Goal: Task Accomplishment & Management: Use online tool/utility

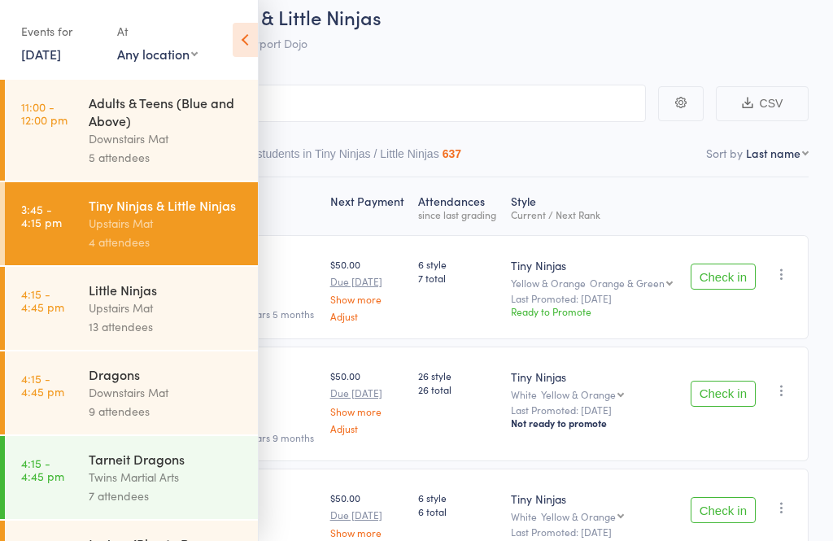
click at [250, 48] on icon at bounding box center [245, 40] width 25 height 34
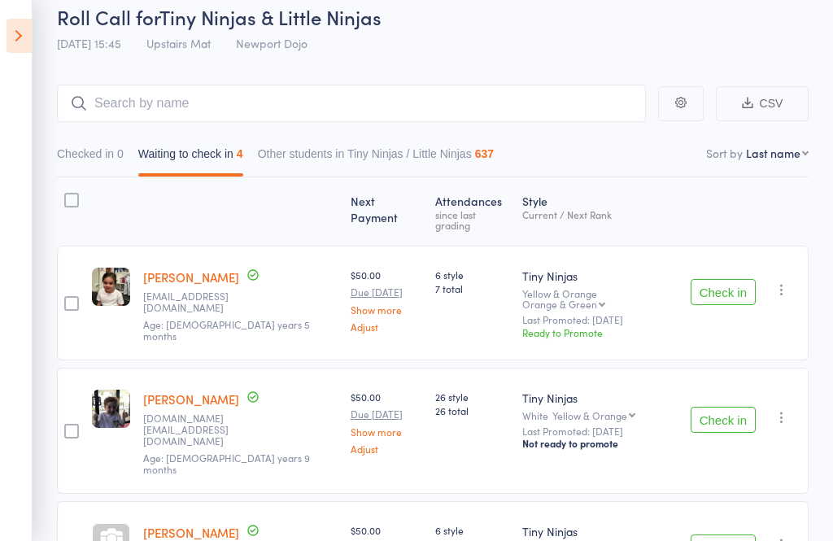
click at [12, 24] on icon at bounding box center [19, 36] width 25 height 34
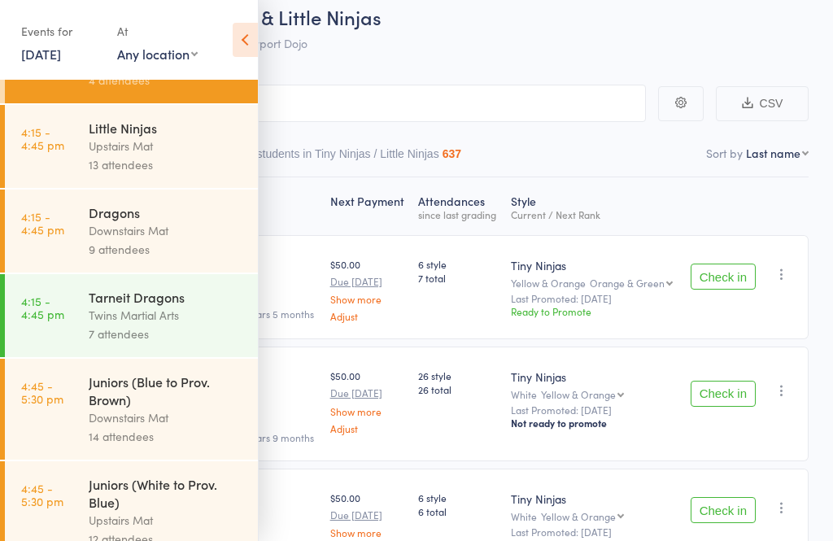
scroll to position [161, 0]
click at [76, 138] on link "4:15 - 4:45 pm Little Ninjas Upstairs Mat 13 attendees" at bounding box center [131, 147] width 253 height 83
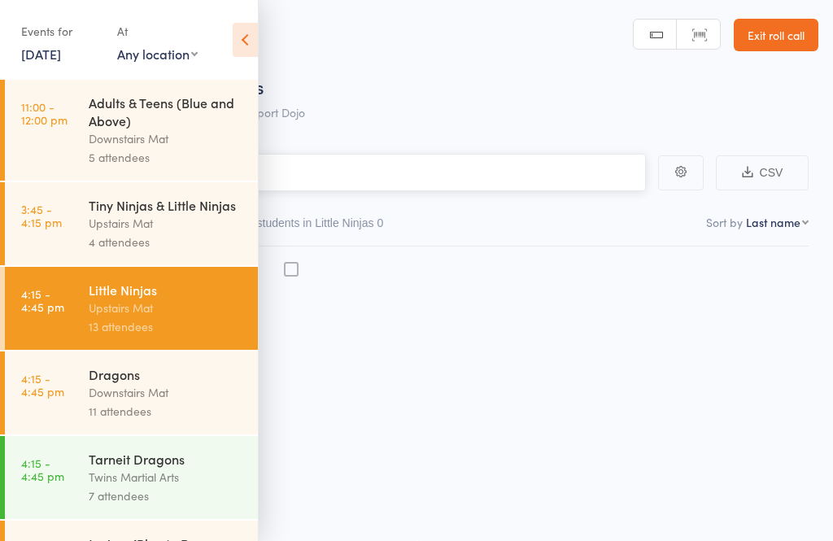
scroll to position [11, 0]
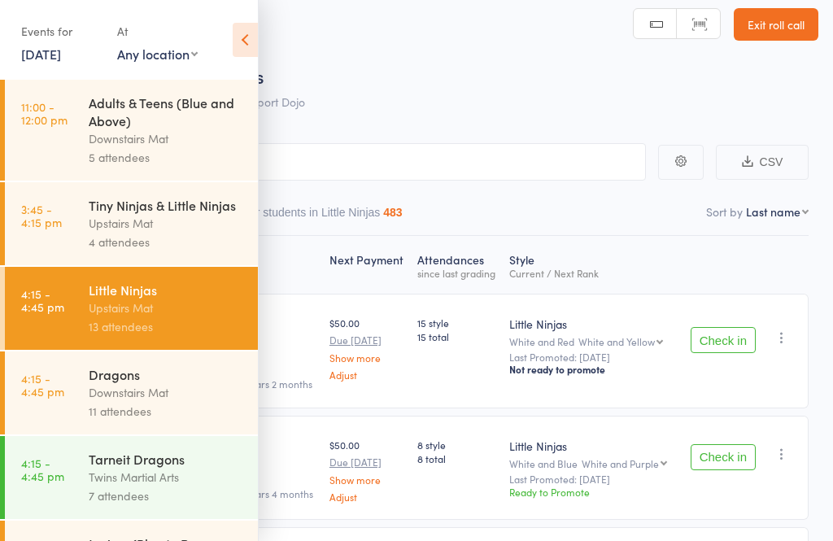
click at [240, 45] on icon at bounding box center [245, 40] width 25 height 34
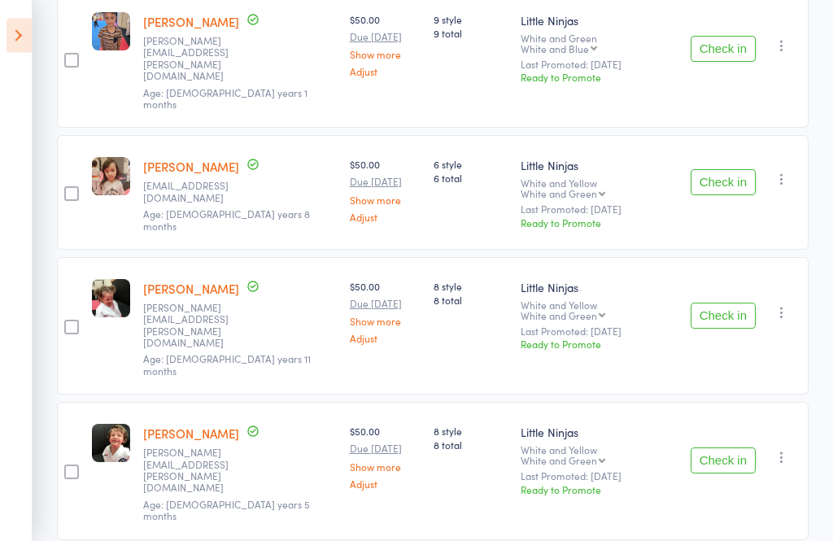
scroll to position [967, 0]
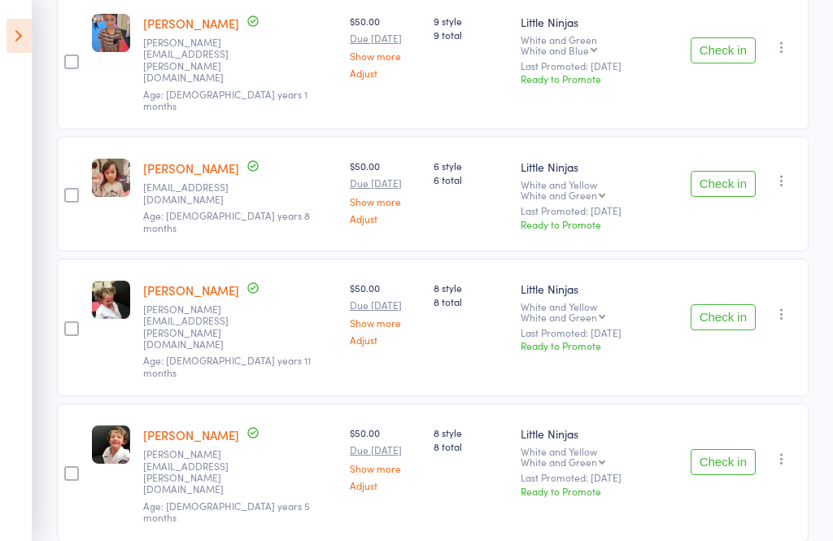
click at [11, 37] on icon at bounding box center [19, 36] width 25 height 34
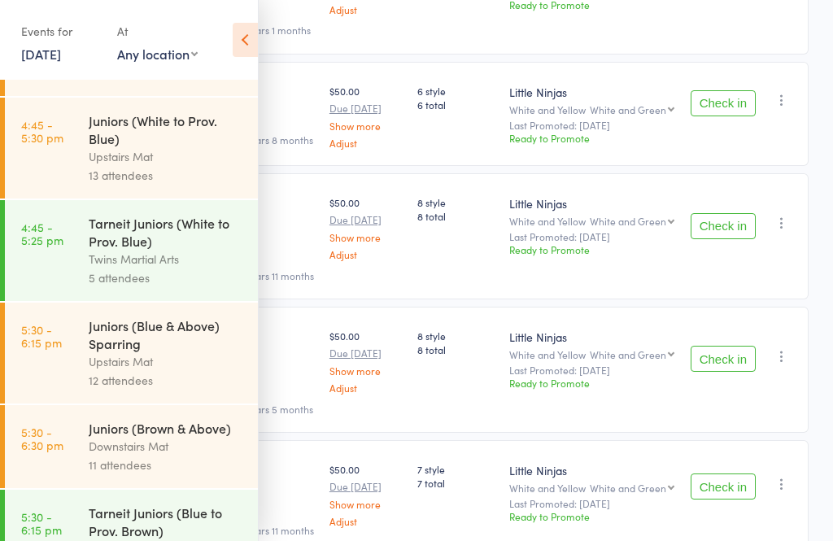
scroll to position [535, 0]
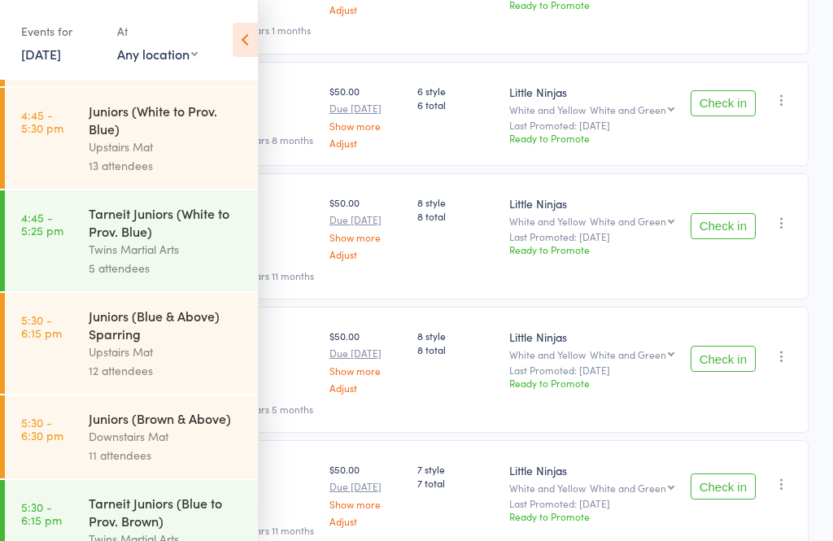
click at [75, 156] on link "4:45 - 5:30 pm Juniors (White to Prov. Blue) Upstairs Mat 13 attendees" at bounding box center [131, 138] width 253 height 101
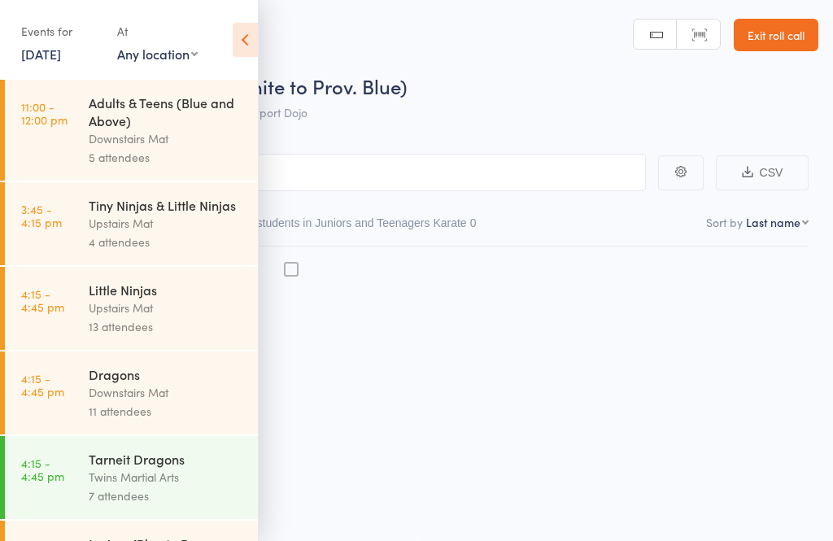
scroll to position [11, 0]
click at [250, 48] on icon at bounding box center [245, 40] width 25 height 34
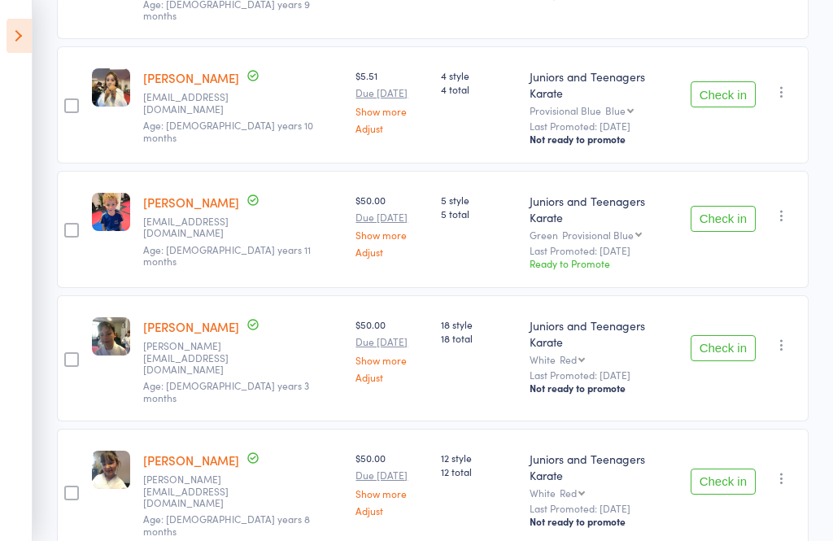
scroll to position [1238, 0]
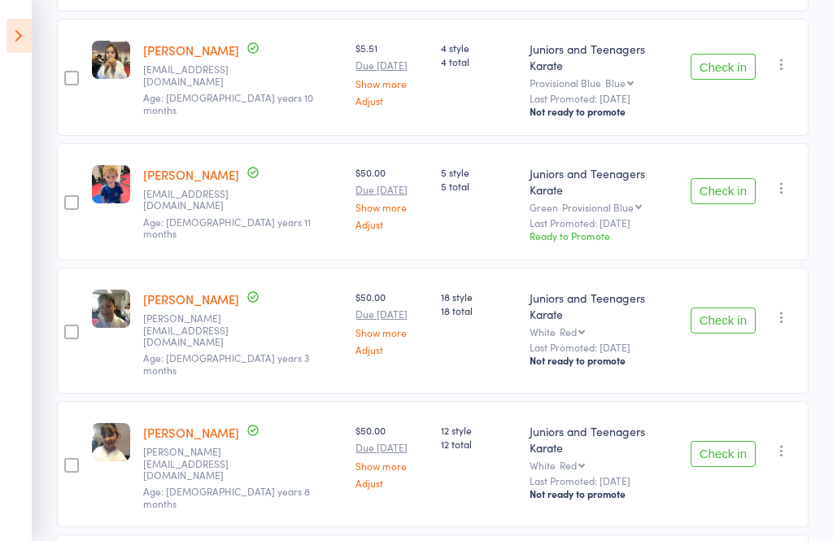
click at [10, 46] on icon at bounding box center [19, 36] width 25 height 34
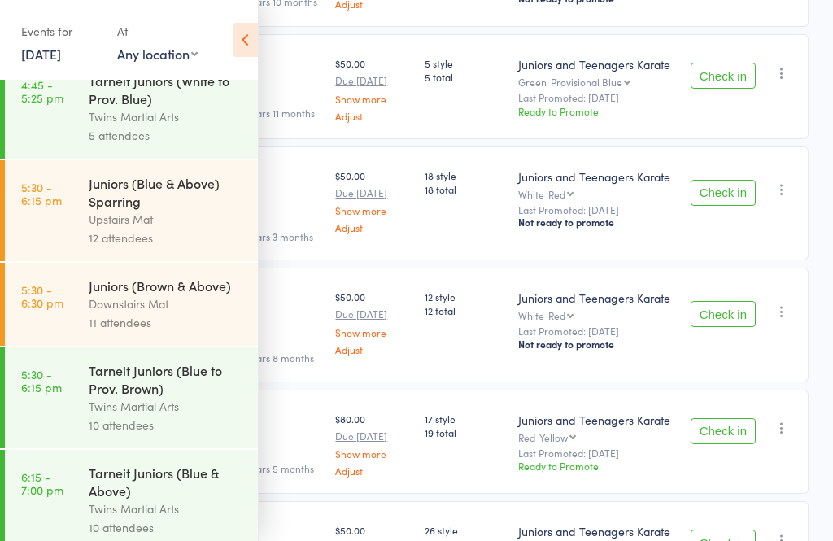
scroll to position [688, 0]
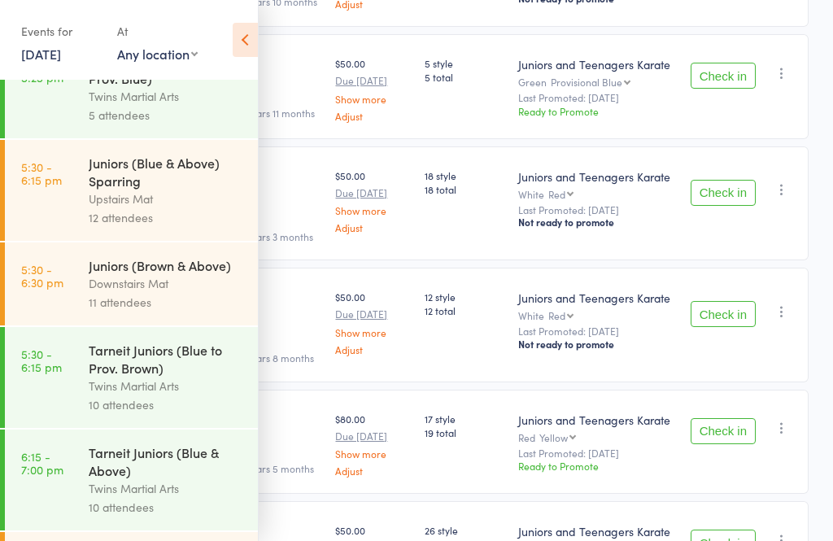
click at [82, 210] on link "5:30 - 6:15 pm Juniors (Blue & Above) Sparring Upstairs Mat 12 attendees" at bounding box center [131, 190] width 253 height 101
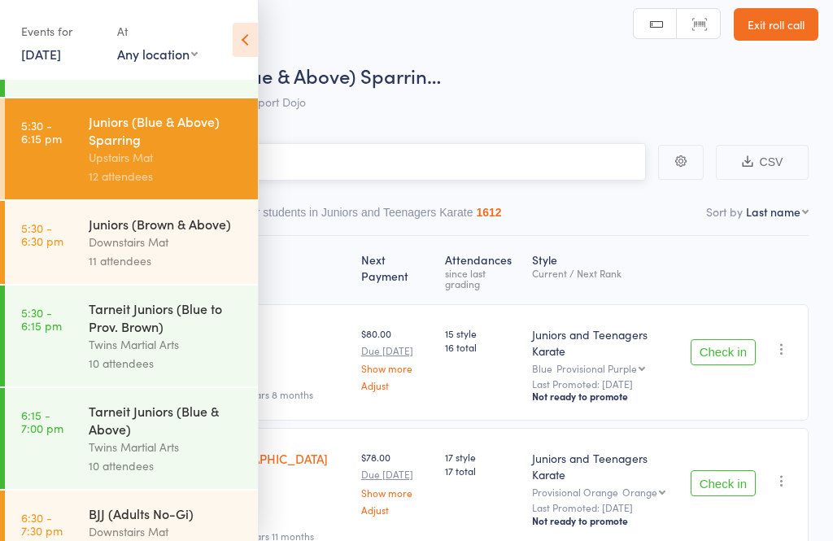
scroll to position [725, 0]
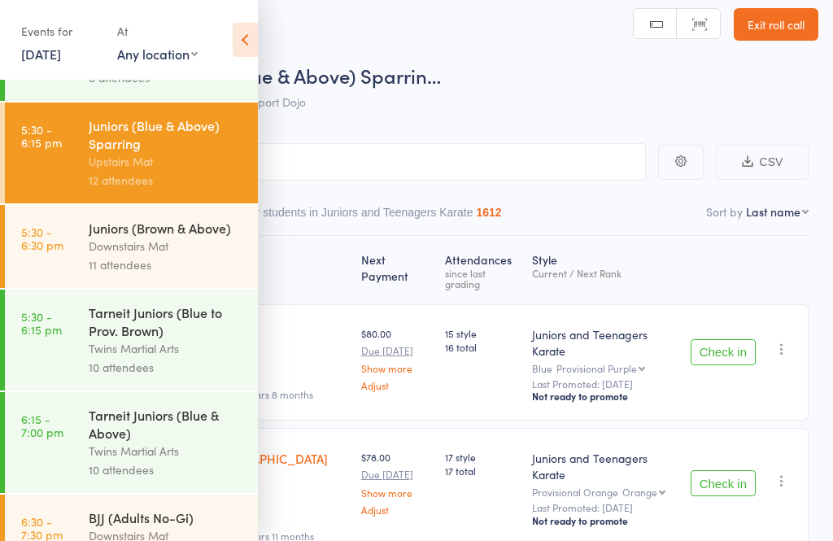
click at [247, 36] on icon at bounding box center [245, 40] width 25 height 34
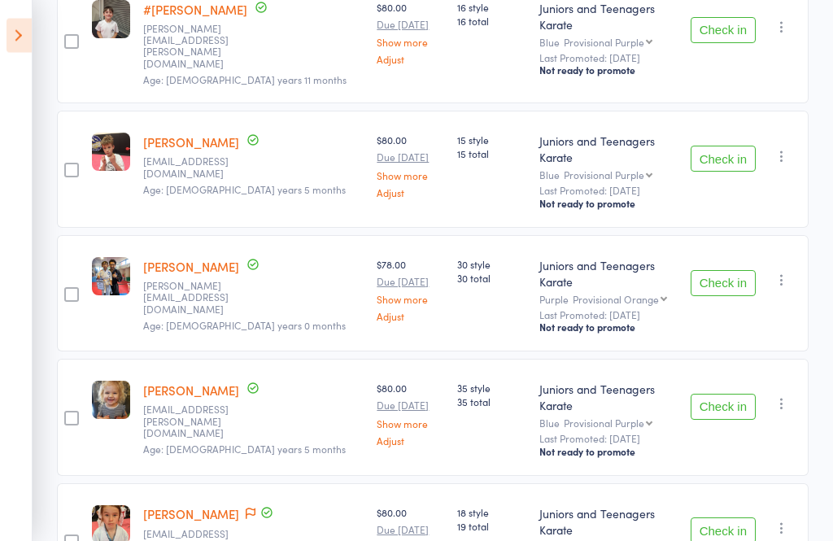
scroll to position [1116, 0]
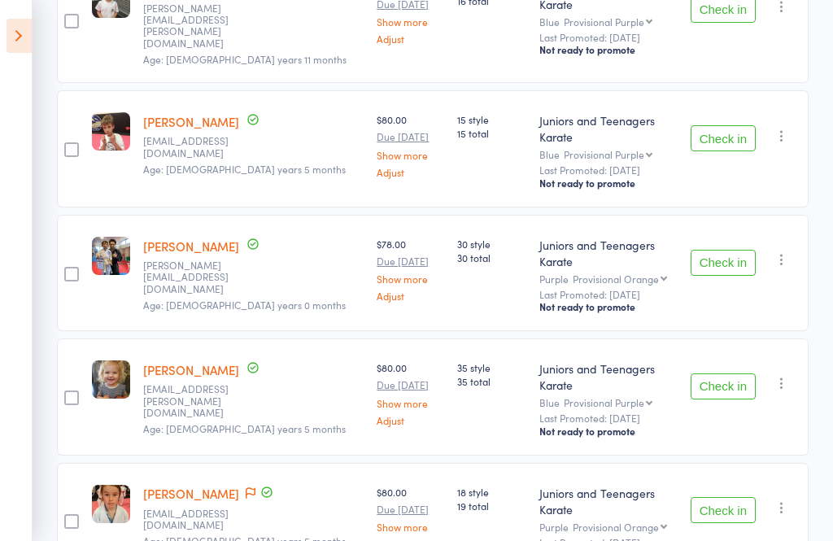
click at [23, 43] on icon at bounding box center [19, 36] width 25 height 34
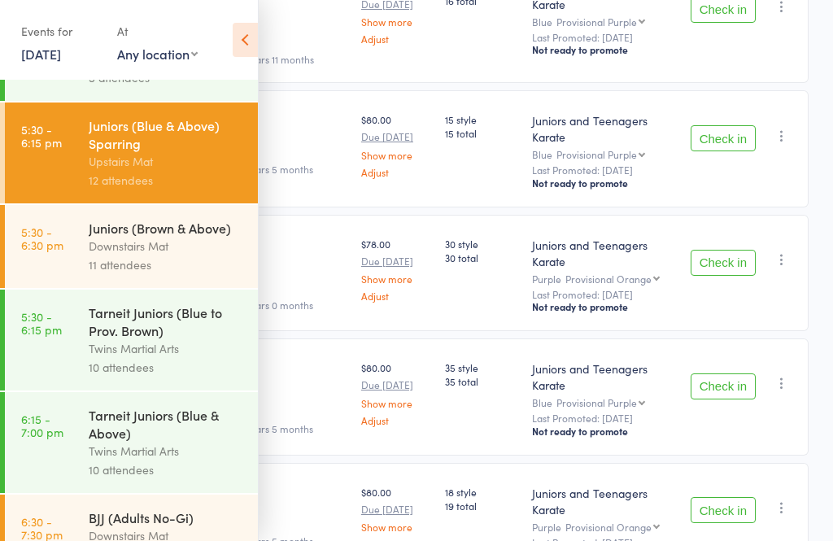
scroll to position [798, 0]
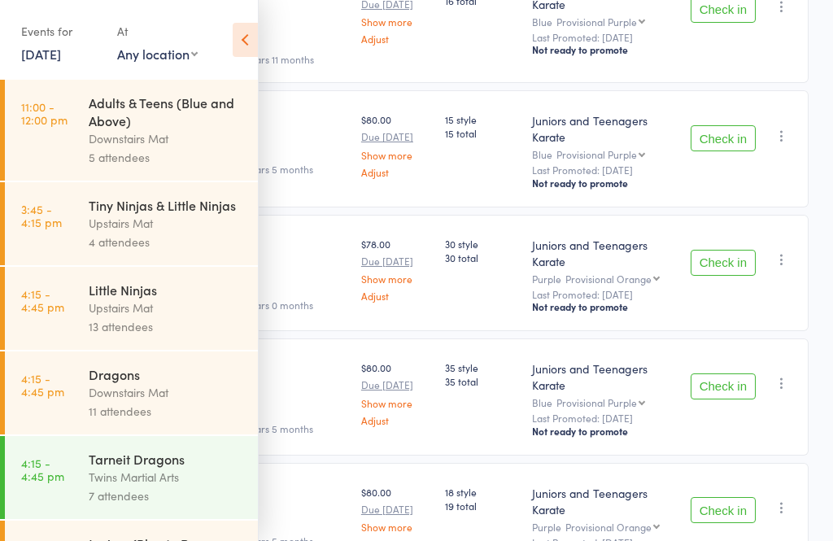
click at [28, 39] on div "Events for" at bounding box center [61, 31] width 80 height 27
click at [40, 49] on link "[DATE]" at bounding box center [41, 54] width 40 height 18
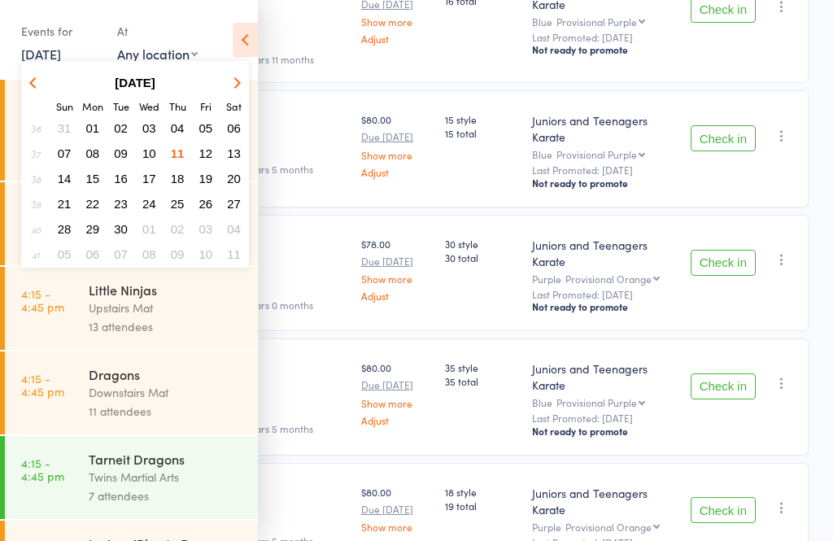
click at [150, 143] on button "10" at bounding box center [149, 153] width 25 height 22
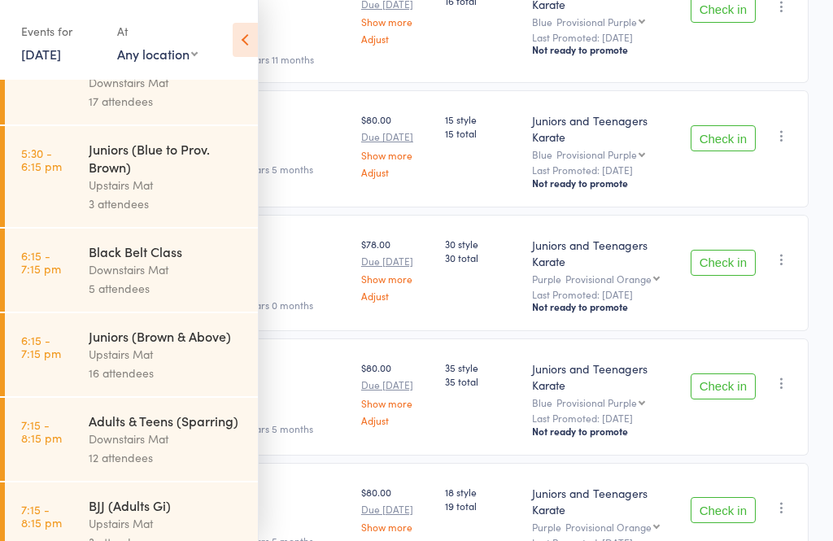
scroll to position [513, 0]
click at [126, 365] on div "Upstairs Mat" at bounding box center [166, 355] width 155 height 19
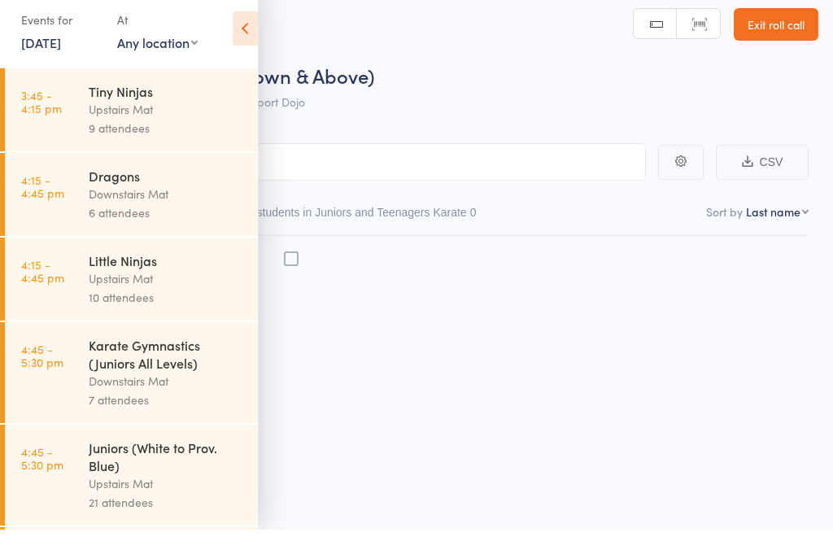
scroll to position [11, 0]
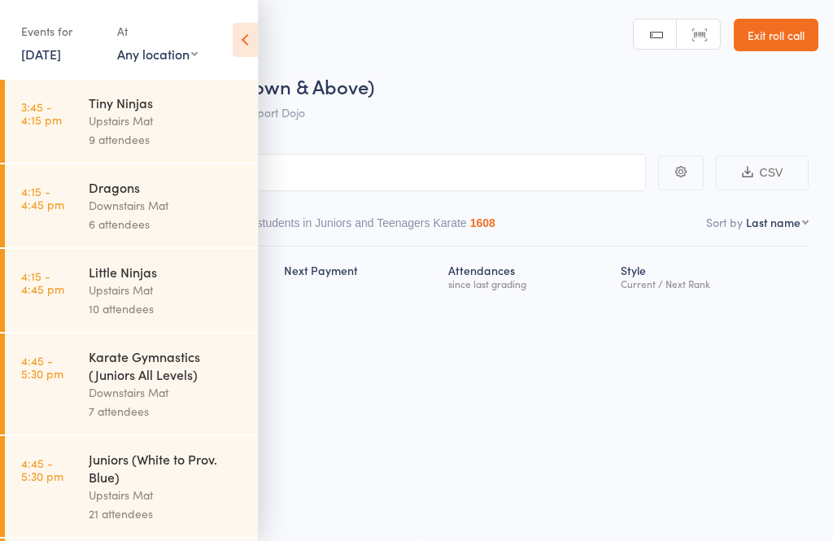
click at [239, 27] on icon at bounding box center [245, 40] width 25 height 34
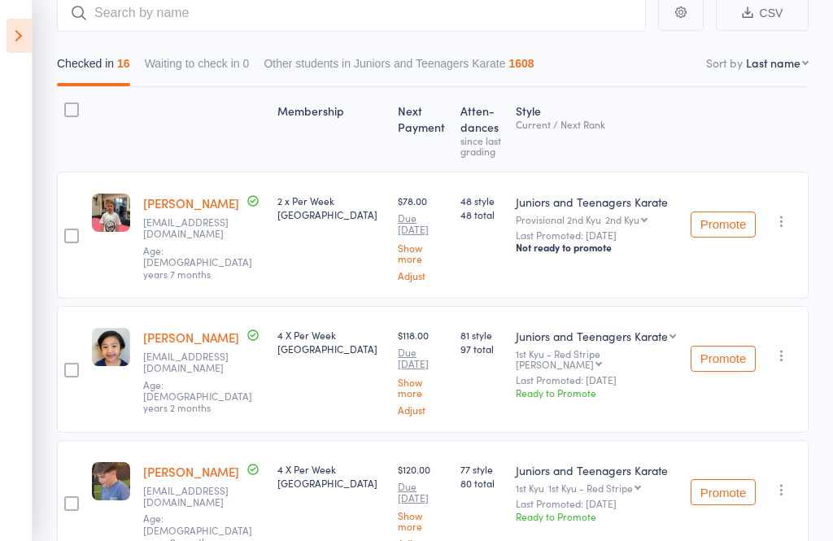
scroll to position [0, 0]
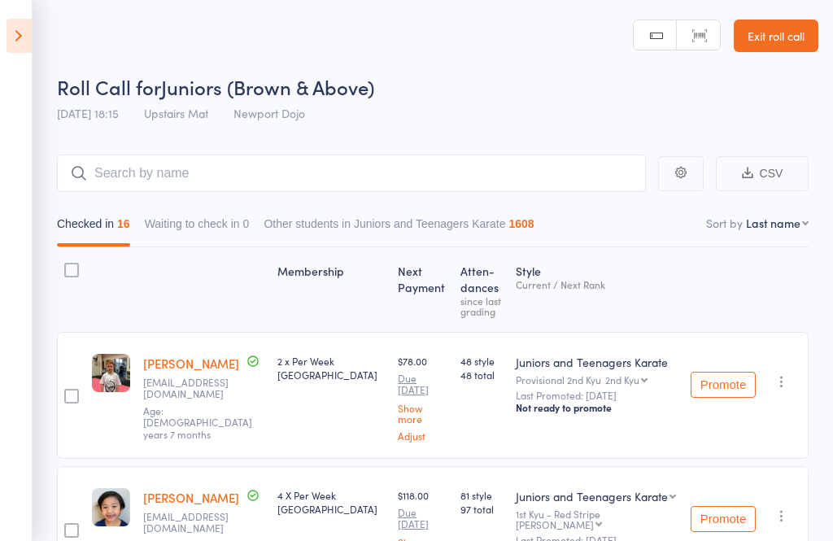
click at [8, 41] on icon at bounding box center [19, 36] width 25 height 34
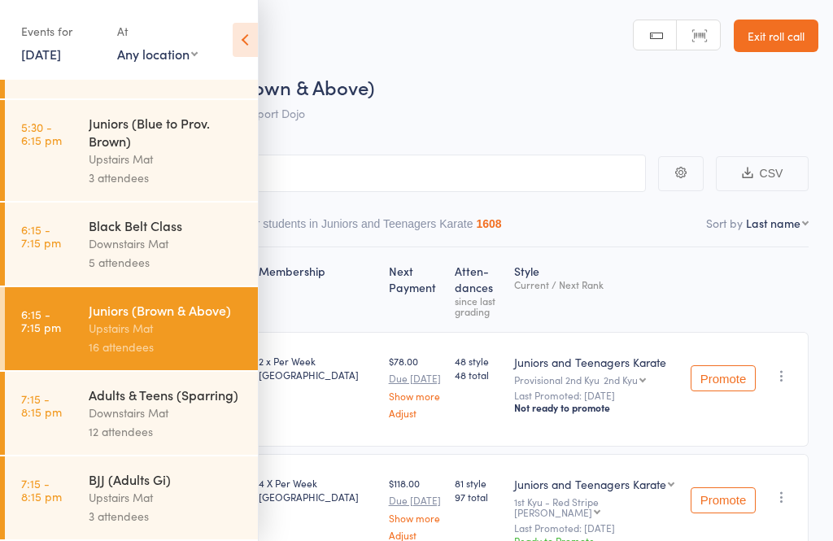
scroll to position [565, 0]
click at [93, 408] on div "Downstairs Mat" at bounding box center [166, 412] width 155 height 19
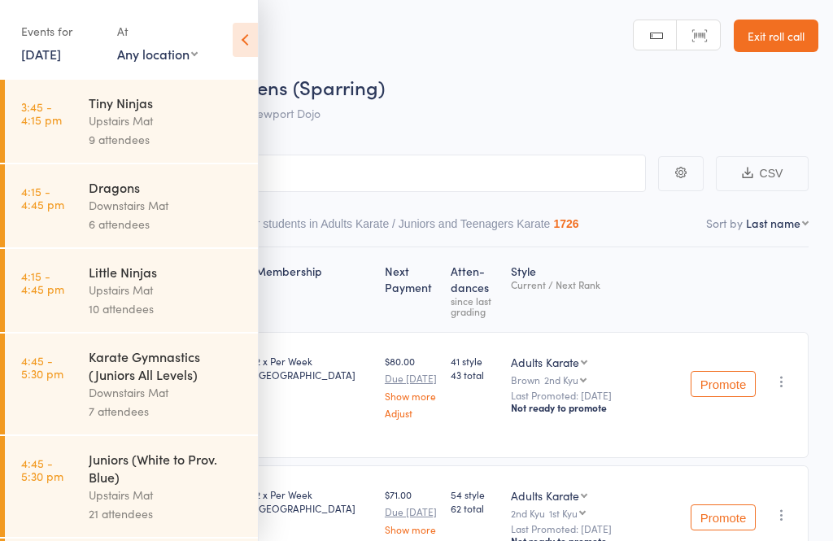
click at [252, 37] on icon at bounding box center [245, 40] width 25 height 34
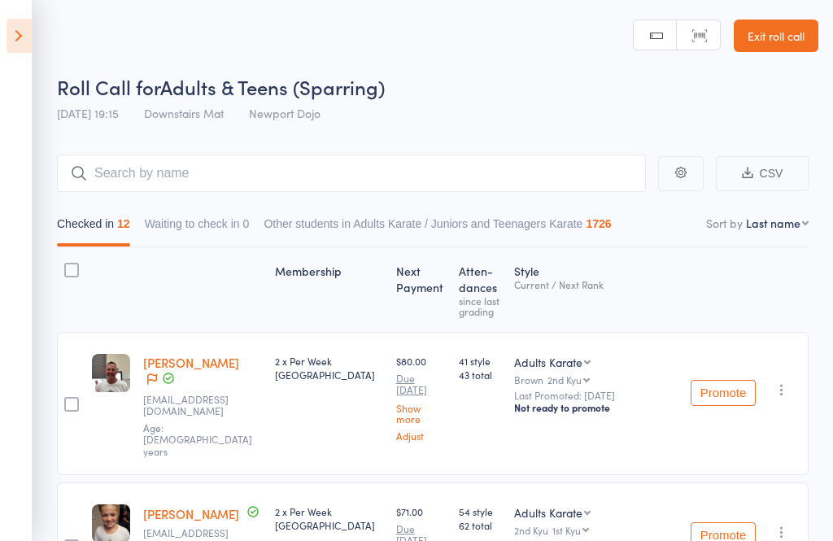
click at [11, 35] on icon at bounding box center [19, 36] width 25 height 34
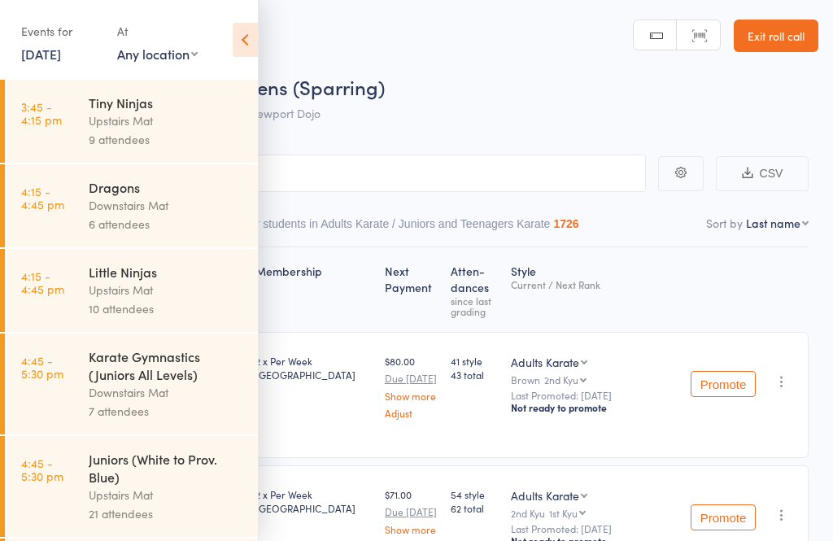
click at [37, 51] on link "[DATE]" at bounding box center [41, 54] width 40 height 18
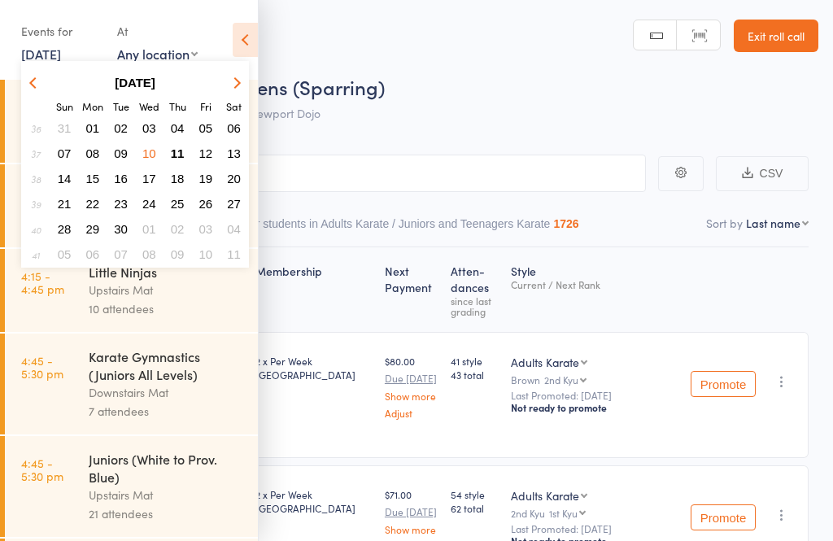
click at [176, 148] on span "11" at bounding box center [178, 153] width 14 height 14
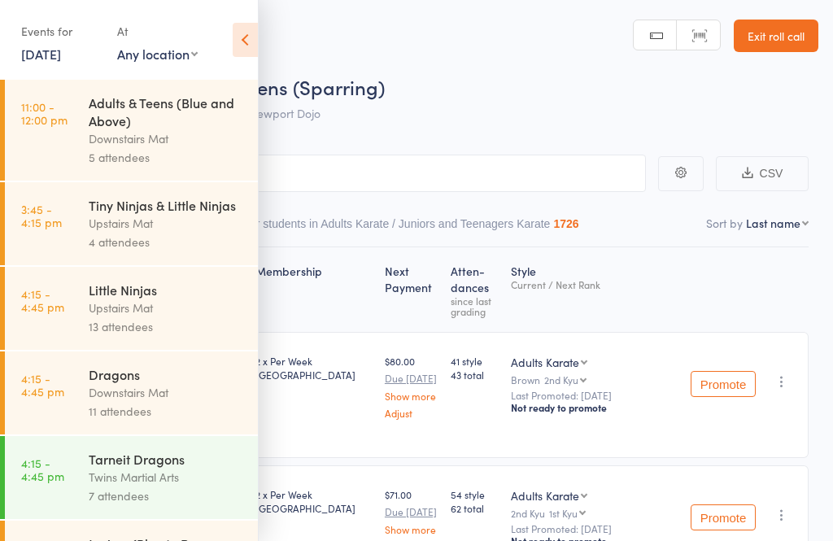
click at [77, 207] on link "3:45 - 4:15 pm Tiny Ninjas & Little Ninjas Upstairs Mat 4 attendees" at bounding box center [131, 223] width 253 height 83
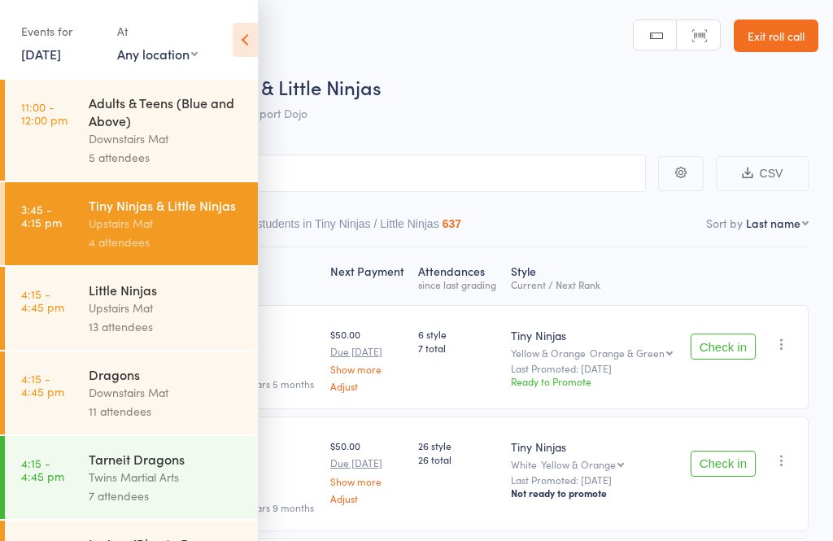
click at [247, 55] on icon at bounding box center [245, 40] width 25 height 34
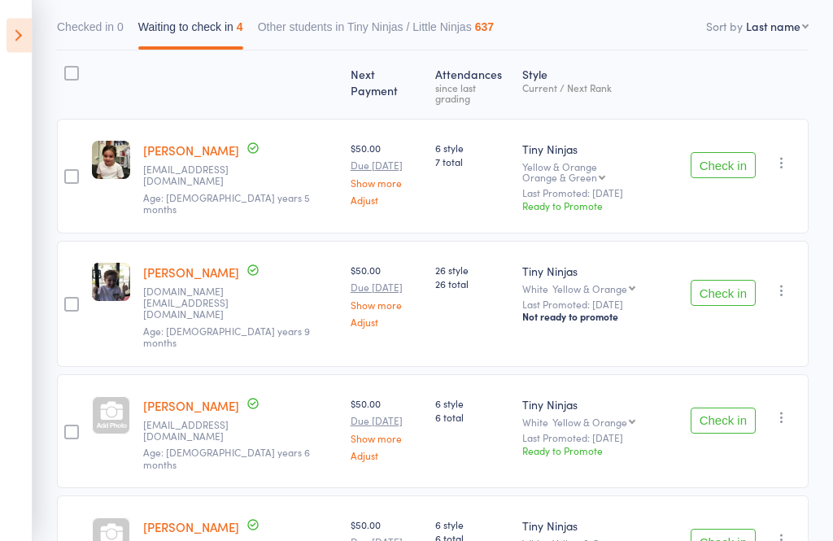
scroll to position [196, 0]
click at [124, 518] on div at bounding box center [111, 537] width 38 height 38
click at [724, 529] on button "Check in" at bounding box center [722, 542] width 65 height 26
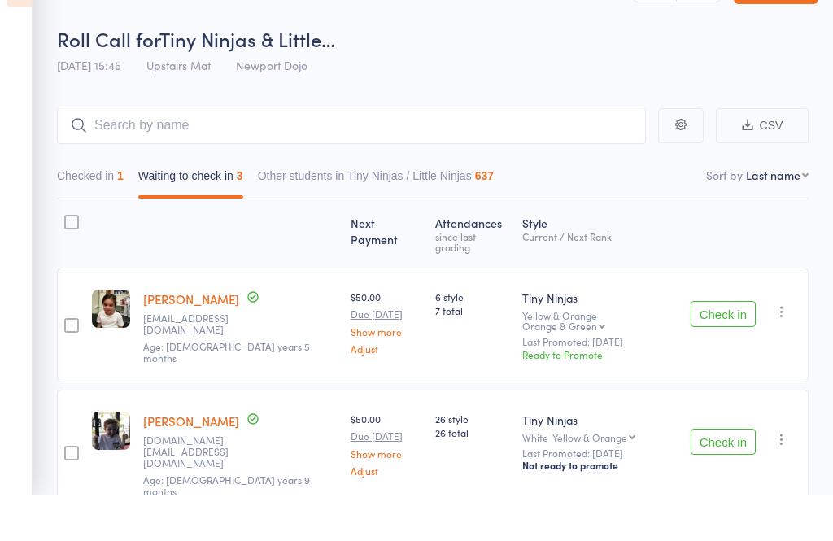
scroll to position [49, 0]
click at [713, 312] on button "Check in" at bounding box center [722, 313] width 65 height 26
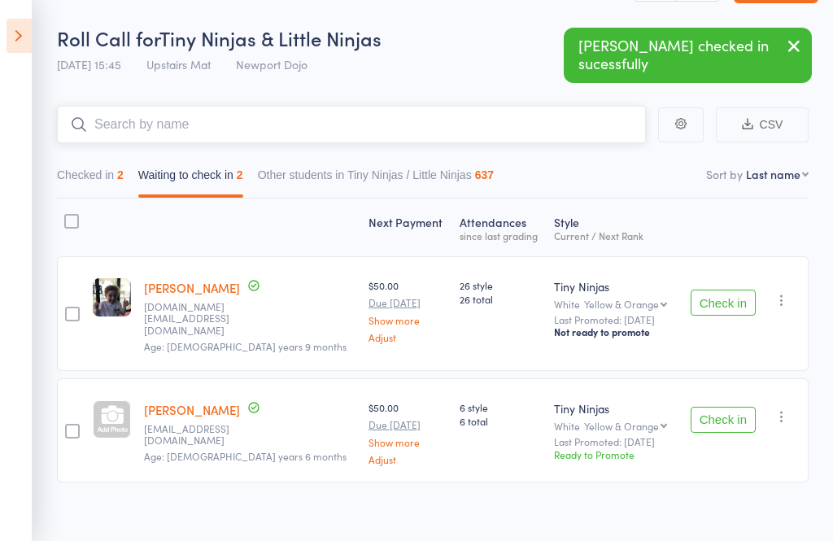
click at [420, 131] on input "search" at bounding box center [351, 124] width 589 height 37
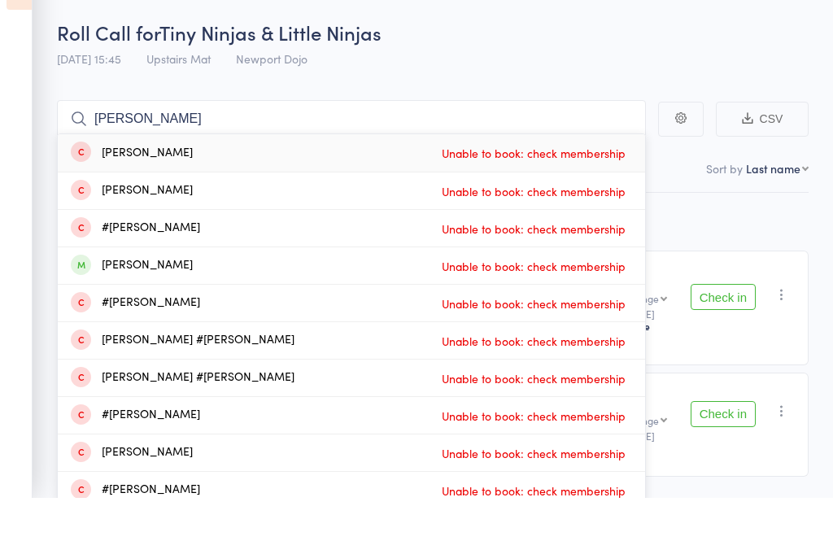
scroll to position [54, 0]
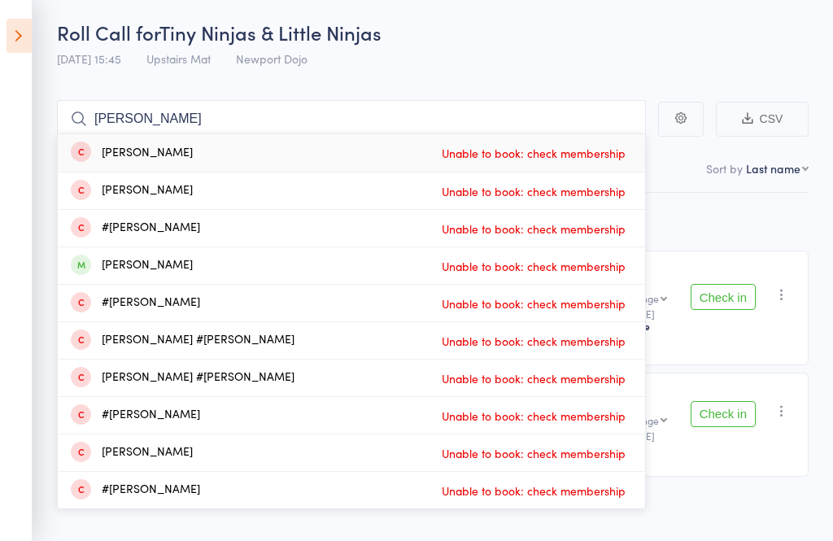
click at [260, 67] on div "[DATE] 15:45 Upstairs Mat Newport Dojo" at bounding box center [182, 59] width 250 height 27
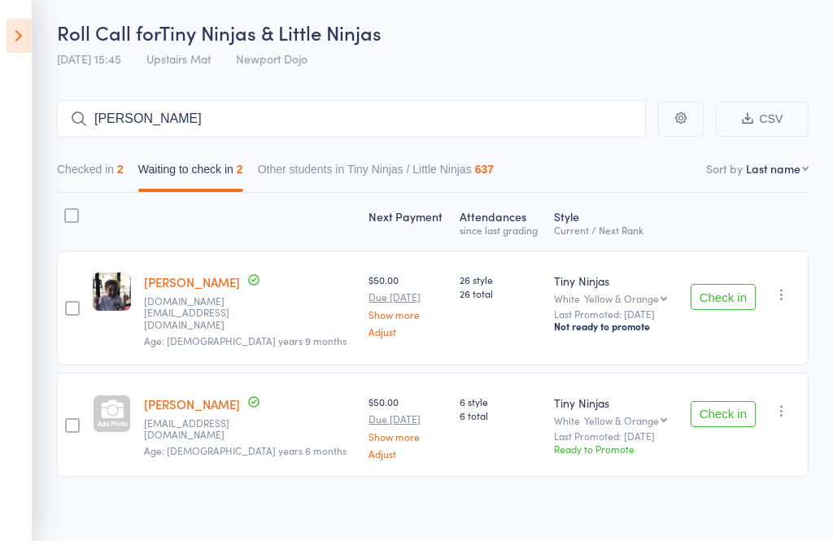
click at [115, 402] on div at bounding box center [112, 413] width 38 height 38
click at [738, 412] on button "Check in" at bounding box center [722, 414] width 65 height 26
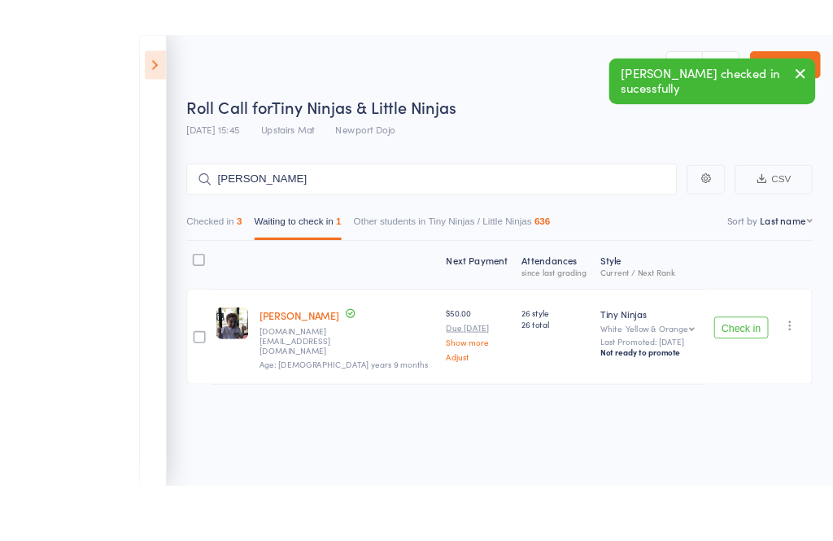
scroll to position [11, 0]
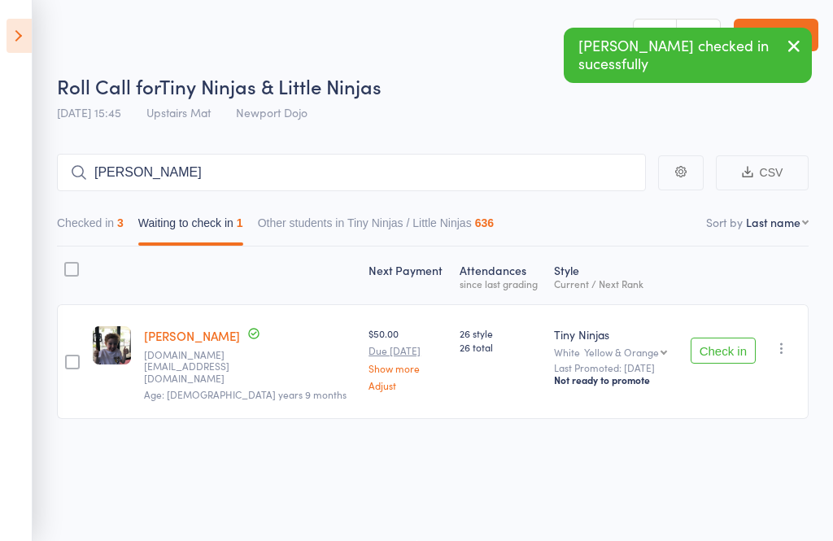
click at [740, 337] on button "Check in" at bounding box center [722, 350] width 65 height 26
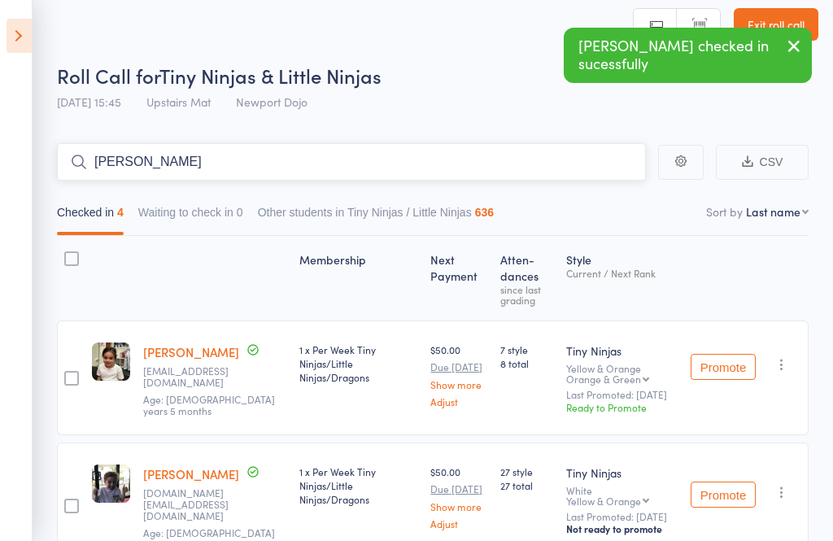
click at [227, 160] on input "[PERSON_NAME]" at bounding box center [351, 161] width 589 height 37
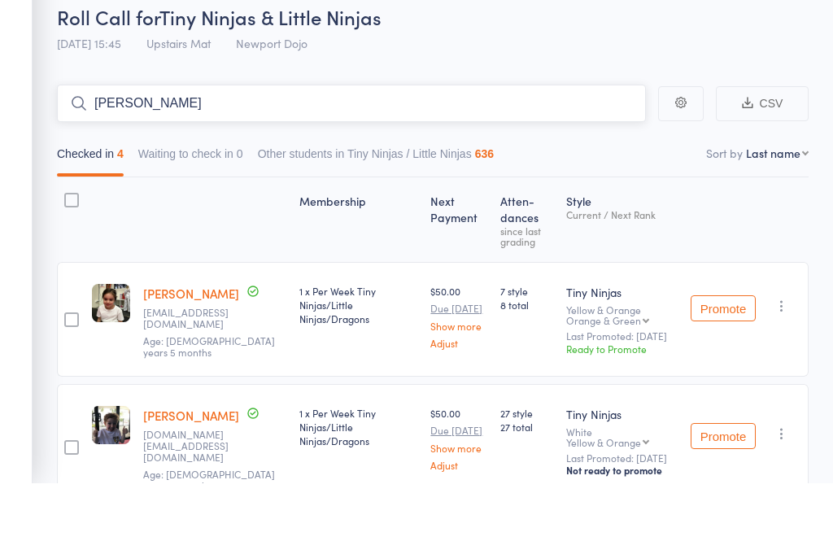
type input "J"
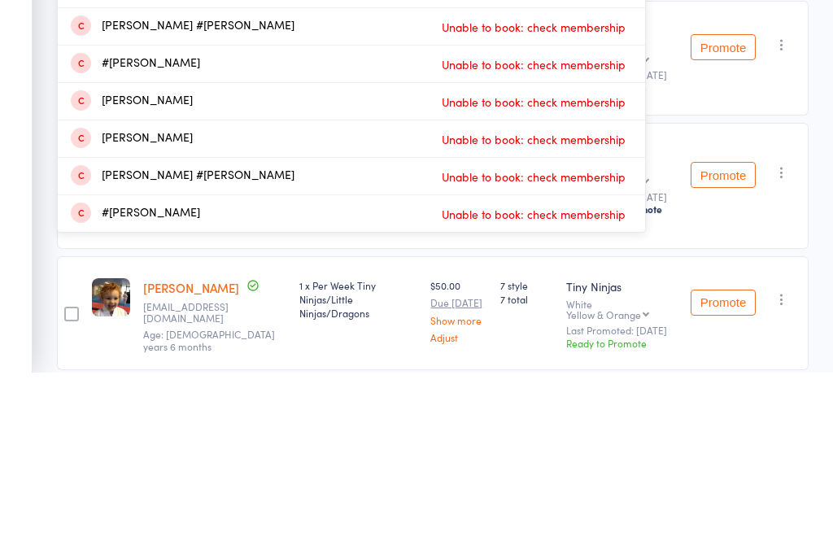
scroll to position [107, 0]
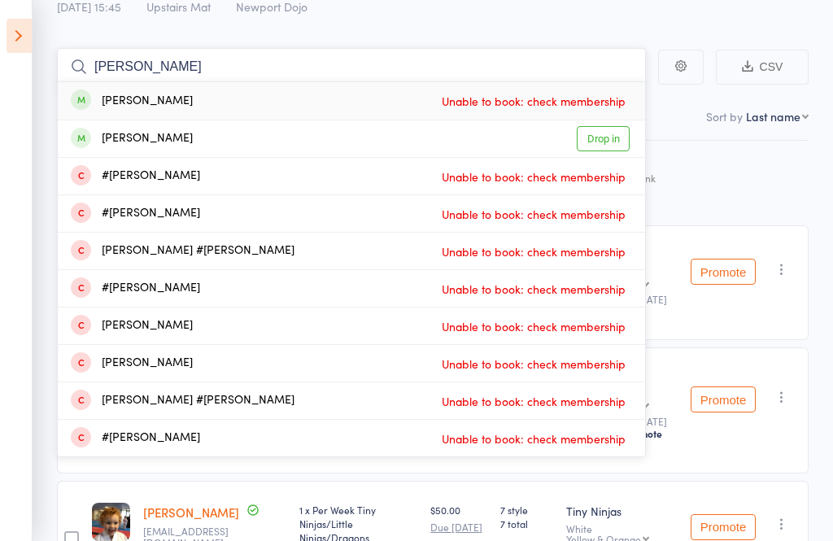
type input "[PERSON_NAME]"
click at [615, 140] on link "Drop in" at bounding box center [602, 138] width 53 height 25
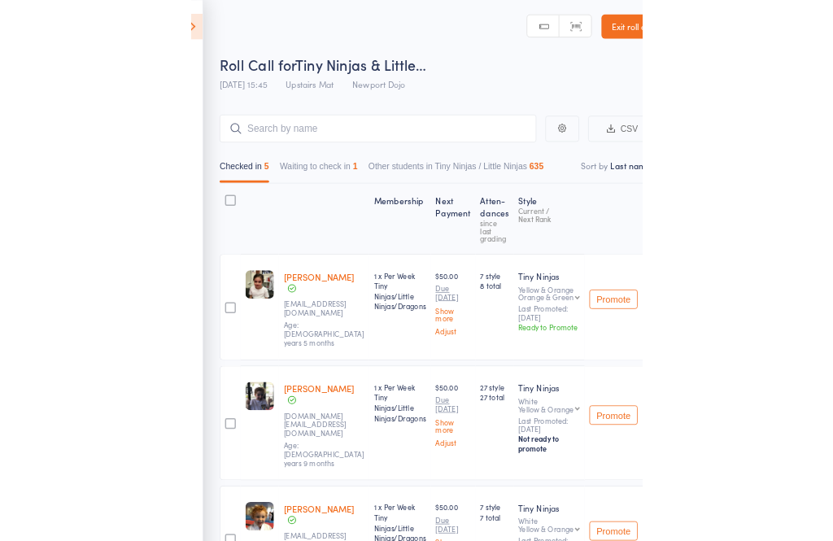
scroll to position [0, 0]
